Goal: Information Seeking & Learning: Find specific fact

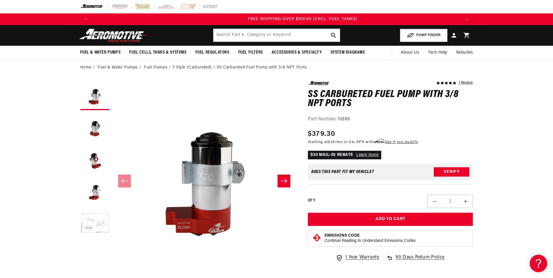
scroll to position [0, 1110]
click at [265, 35] on input "text" at bounding box center [277, 35] width 127 height 13
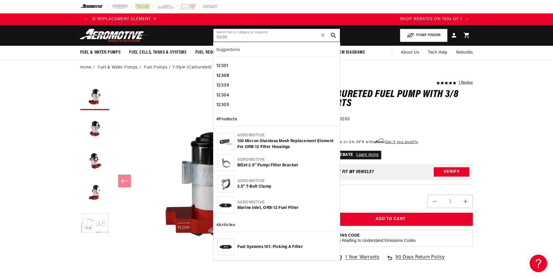
type input "12309"
click at [267, 142] on div "100 Micron Stainless Mesh Replacement Element for ORB-12 Filter Housings" at bounding box center [286, 144] width 99 height 11
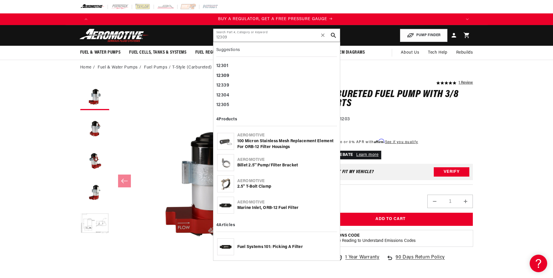
scroll to position [0, 0]
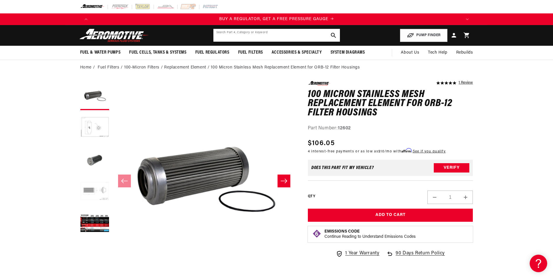
click at [233, 36] on input "text" at bounding box center [277, 35] width 127 height 13
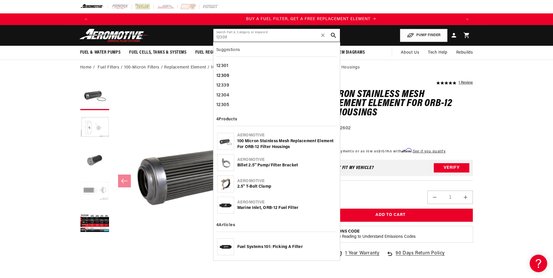
scroll to position [0, 370]
type input "12309"
click at [257, 210] on div "Marine Inlet, ORB-12 Fuel Filter" at bounding box center [286, 208] width 99 height 6
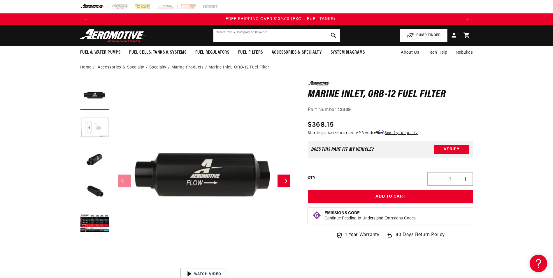
scroll to position [0, 1110]
click at [236, 35] on input "text" at bounding box center [277, 35] width 127 height 13
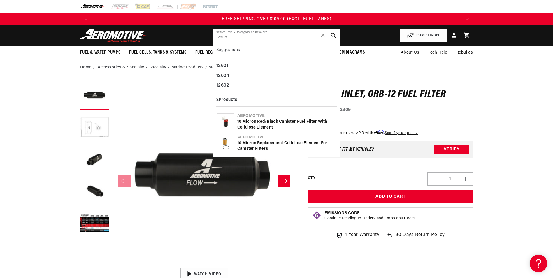
drag, startPoint x: 242, startPoint y: 37, endPoint x: 152, endPoint y: 34, distance: 89.6
click at [152, 34] on header "Fuel & Water Pumps Back In-Tank In-Line Fuel Pumps" at bounding box center [277, 35] width 422 height 21
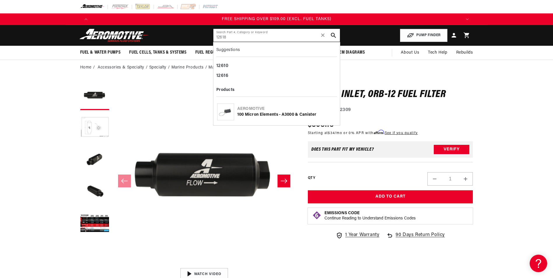
type input "12618"
click at [289, 111] on div "Aeromotive" at bounding box center [286, 109] width 99 height 6
